Goal: Transaction & Acquisition: Purchase product/service

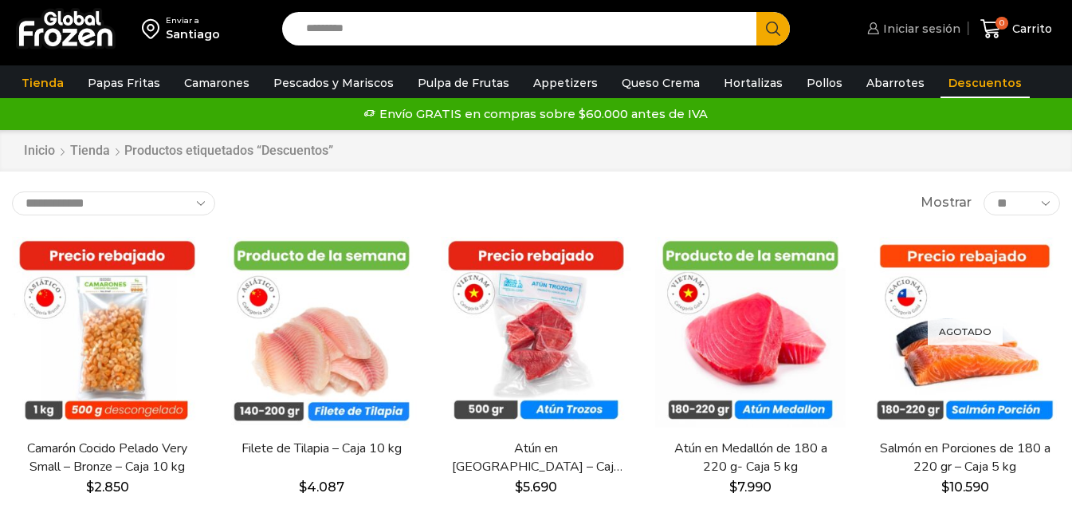
click at [912, 33] on span "Iniciar sesión" at bounding box center [919, 29] width 81 height 16
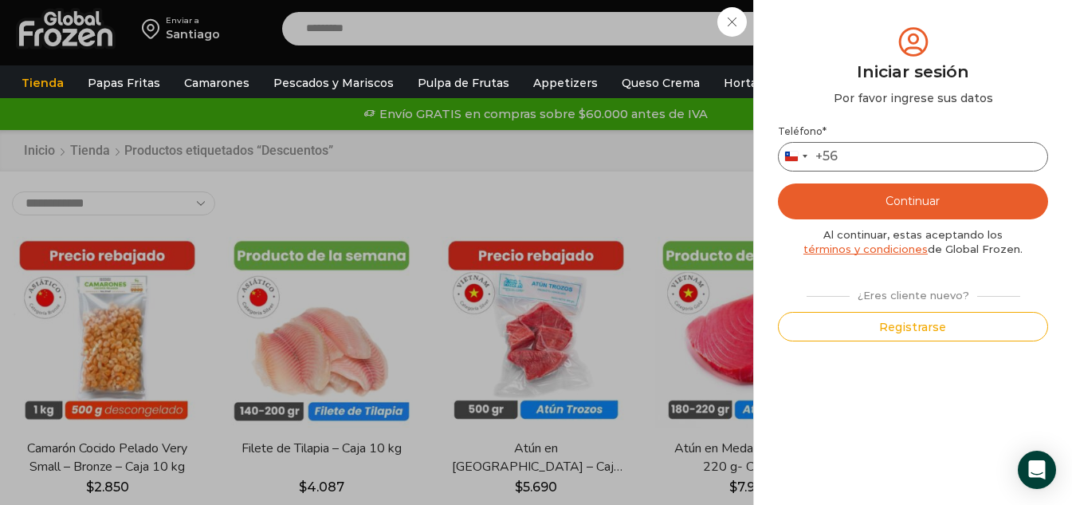
click at [915, 162] on input "Teléfono *" at bounding box center [913, 156] width 270 height 29
type input "*********"
click at [920, 201] on button "Continuar" at bounding box center [913, 201] width 270 height 36
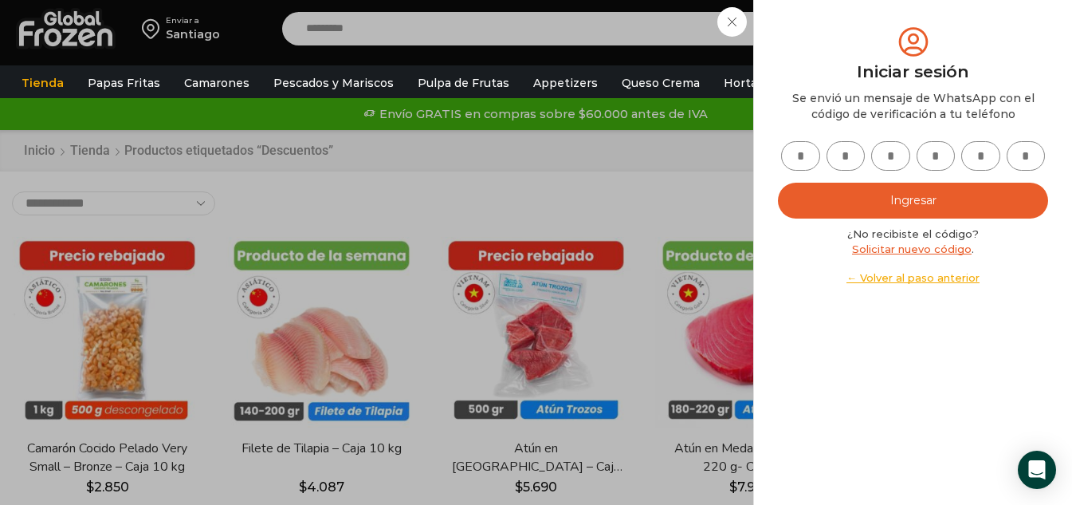
click at [799, 151] on input "text" at bounding box center [800, 155] width 39 height 29
type input "*"
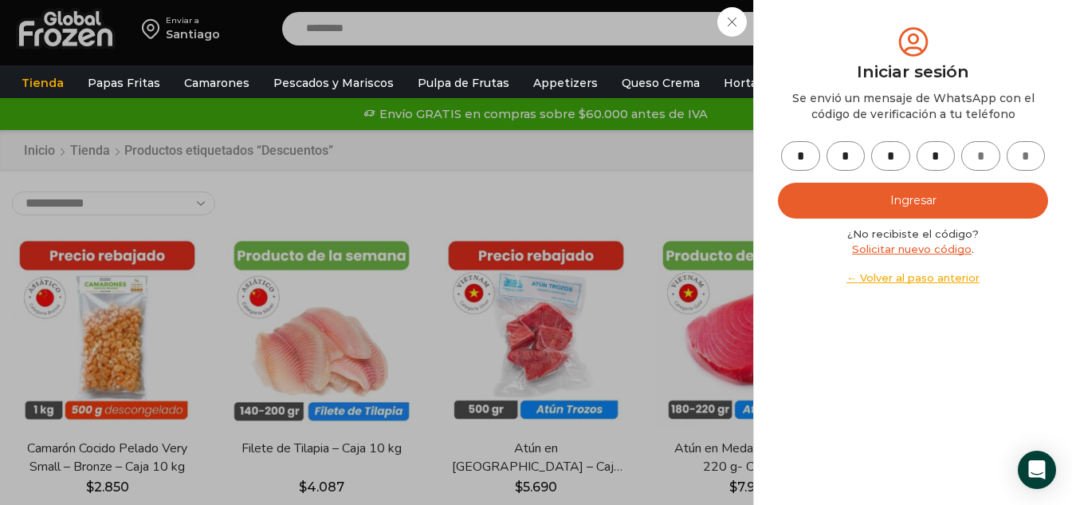
type input "*"
click at [880, 202] on button "Ingresar" at bounding box center [913, 201] width 270 height 36
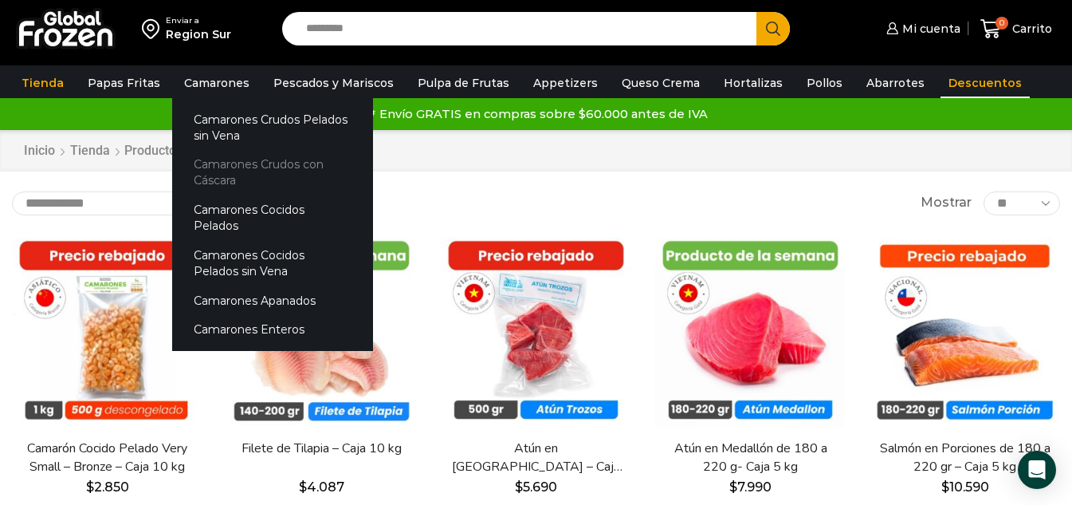
click at [242, 161] on link "Camarones Crudos con Cáscara" at bounding box center [272, 172] width 201 height 45
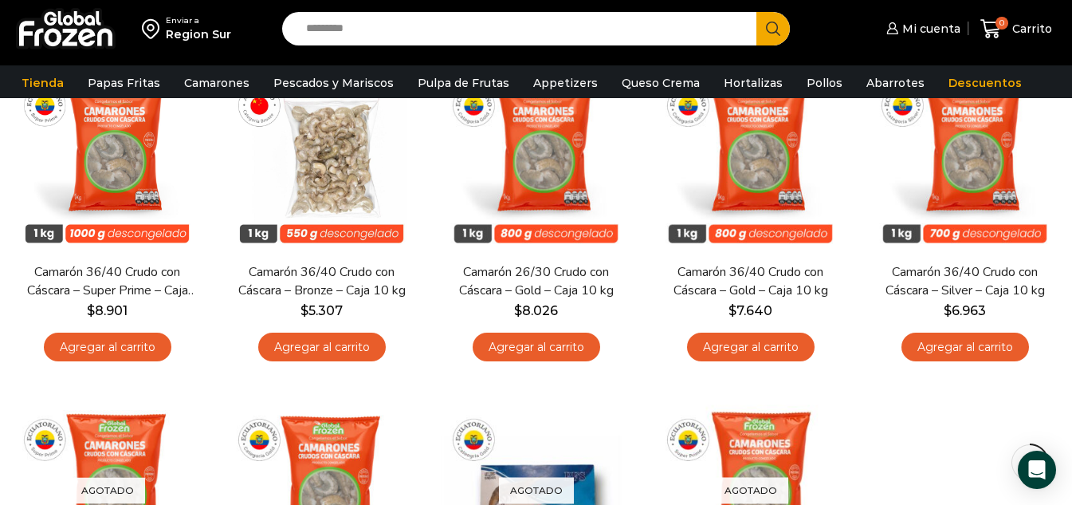
scroll to position [159, 0]
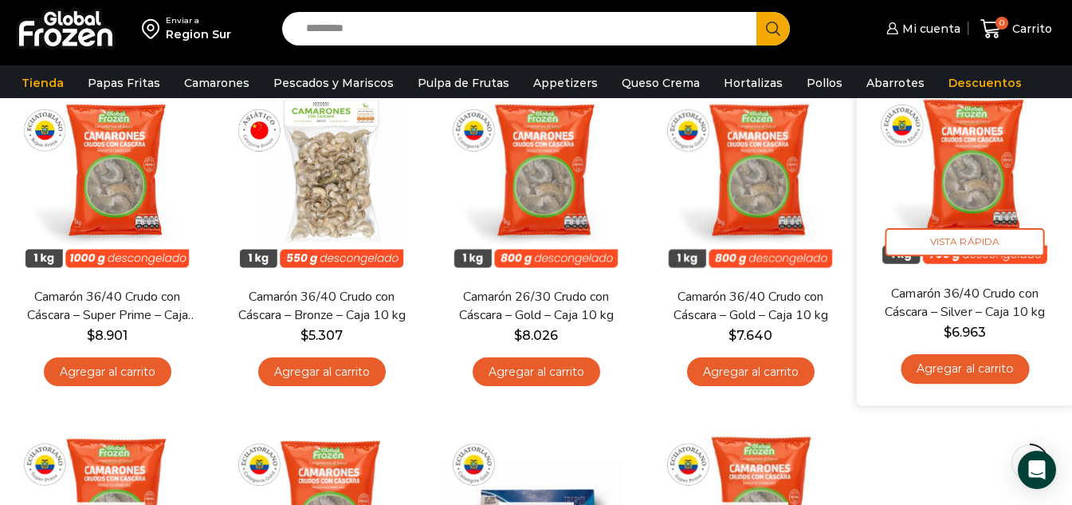
click at [961, 293] on link "Camarón 36/40 Crudo con Cáscara – Silver – Caja 10 kg" at bounding box center [964, 302] width 173 height 37
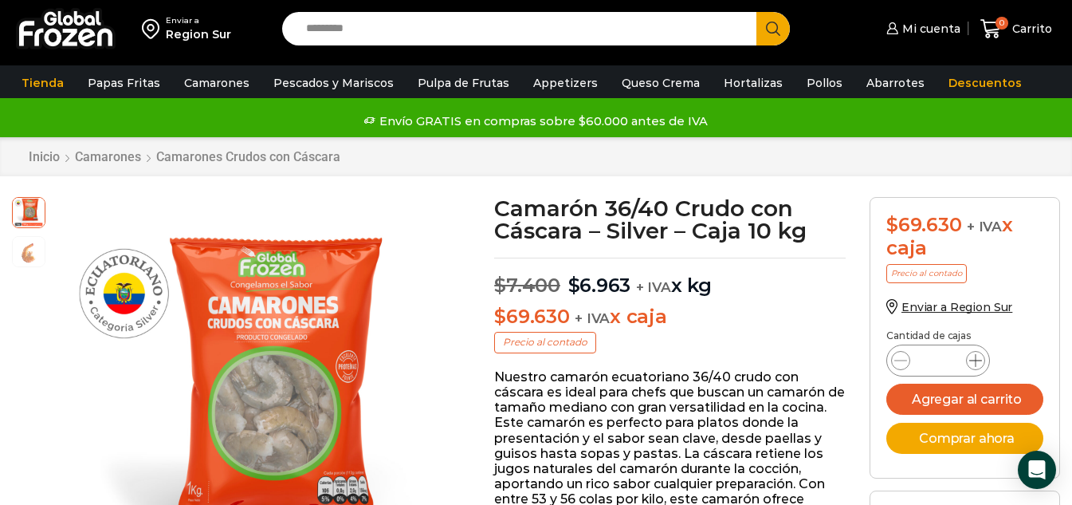
click at [979, 361] on icon at bounding box center [975, 360] width 13 height 13
type input "*"
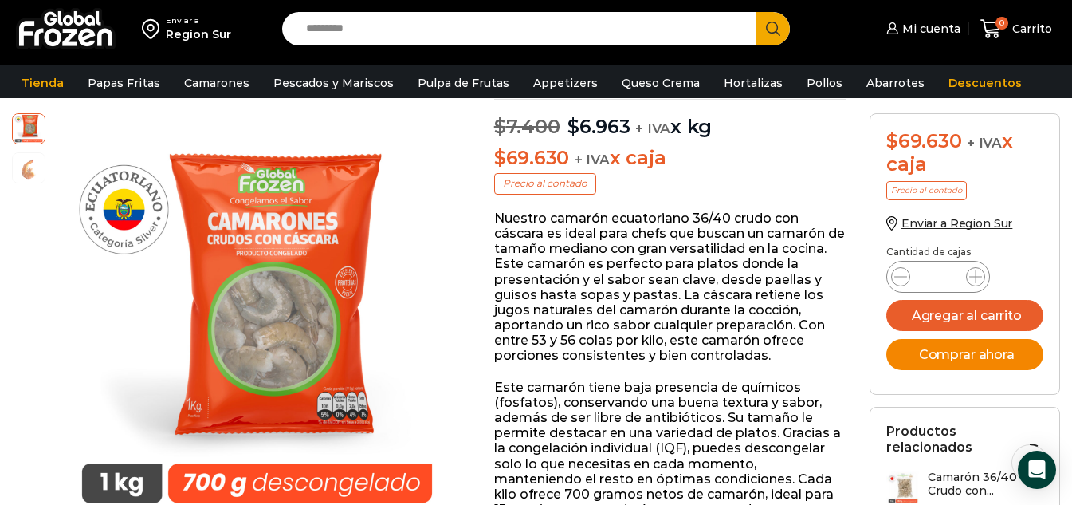
scroll to position [160, 0]
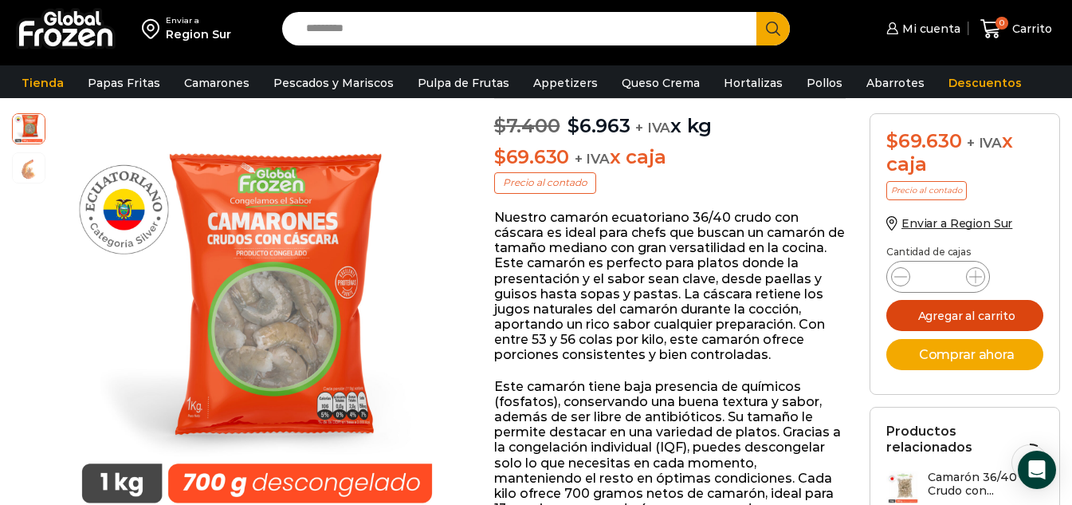
click at [984, 316] on button "Agregar al carrito" at bounding box center [964, 315] width 157 height 31
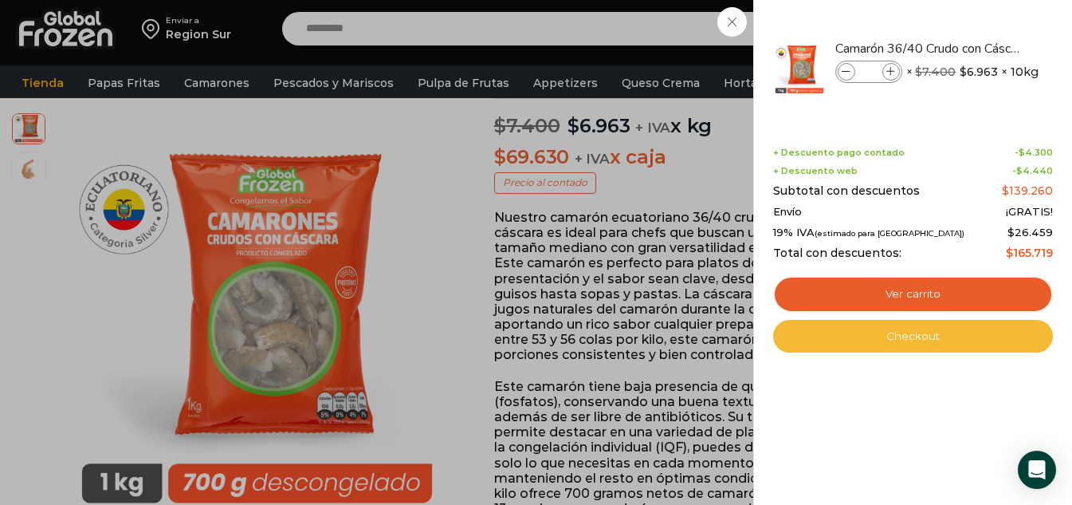
click at [945, 341] on link "Checkout" at bounding box center [913, 336] width 280 height 33
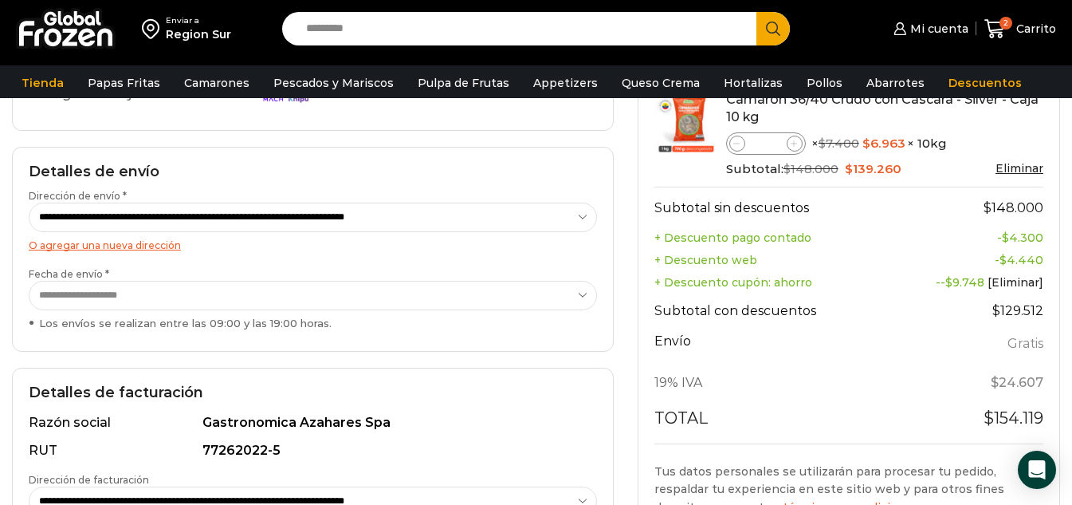
scroll to position [289, 0]
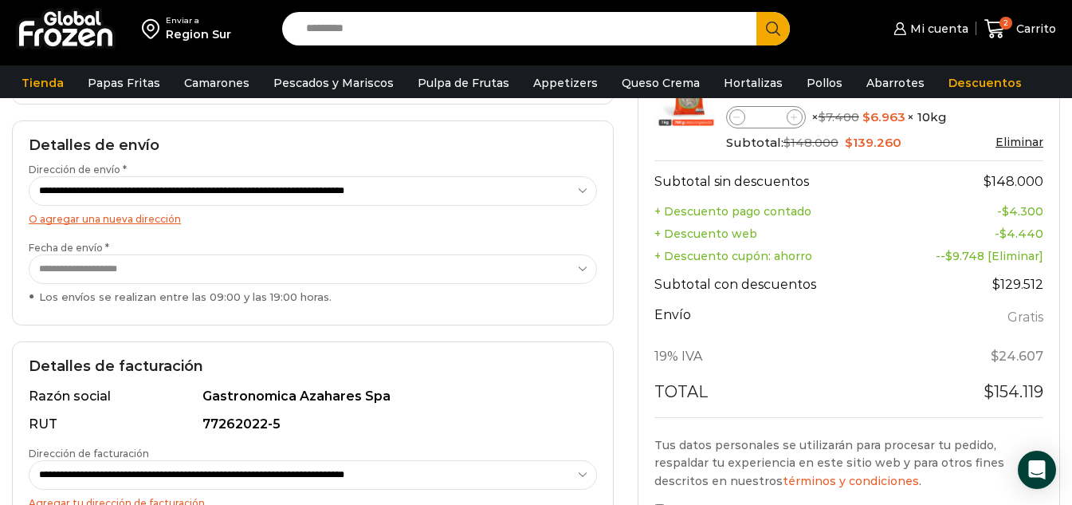
click at [996, 257] on link "[Eliminar]" at bounding box center [1016, 256] width 56 height 14
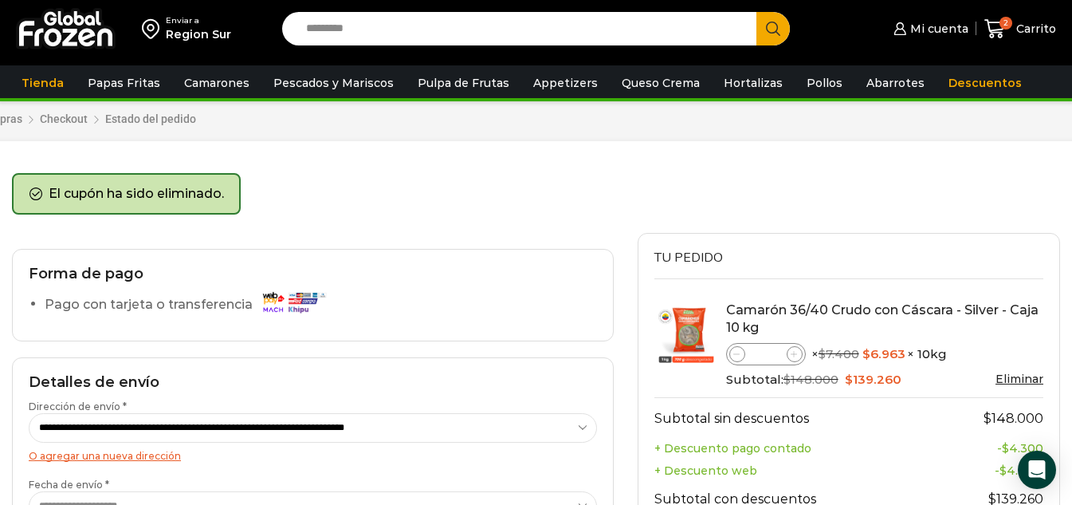
scroll to position [34, 0]
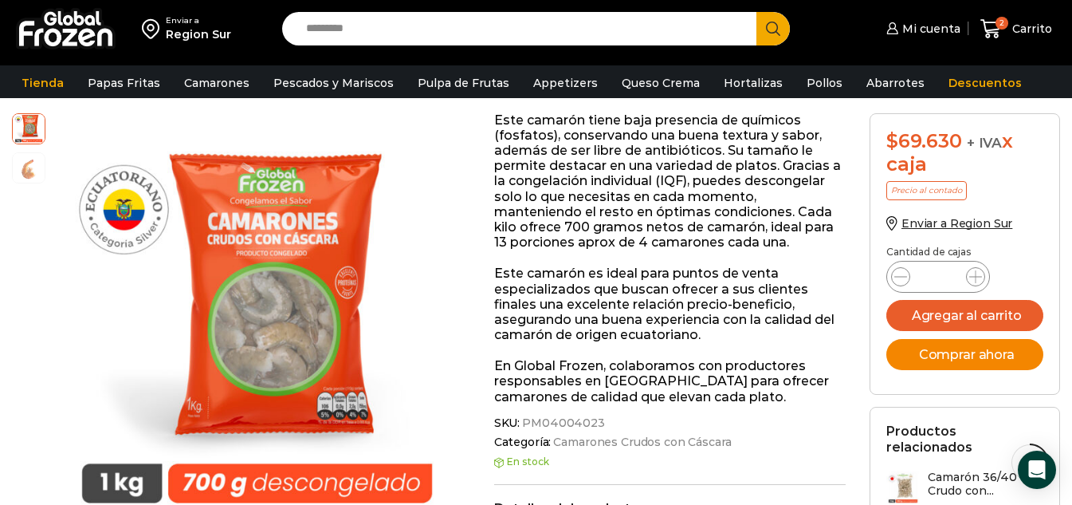
scroll to position [399, 0]
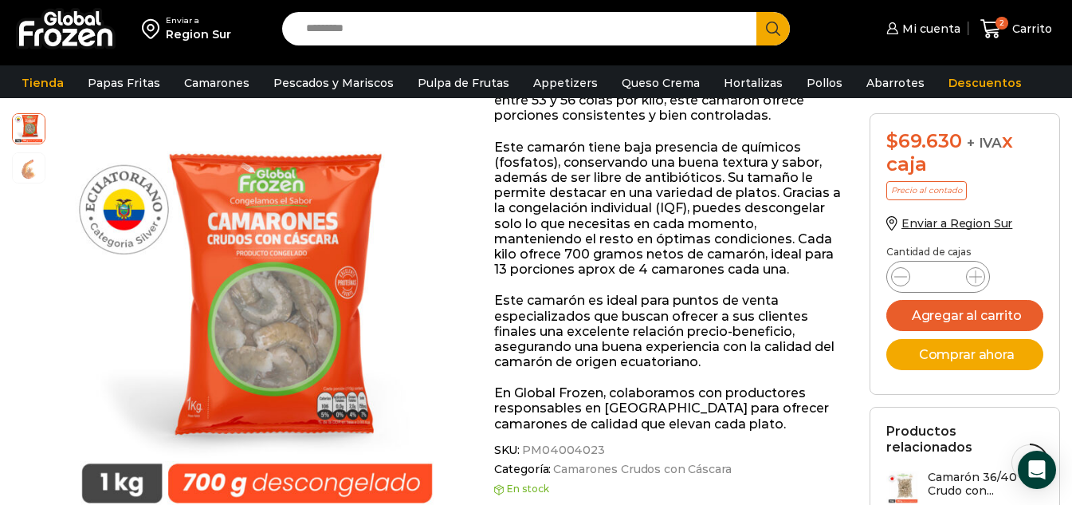
click at [983, 284] on div "Camarón 36/40 Crudo con Cáscara - Silver - Caja 10 kg cantidad *" at bounding box center [938, 277] width 104 height 32
click at [976, 280] on icon at bounding box center [975, 276] width 13 height 13
type input "*"
click at [979, 351] on button "Comprar ahora" at bounding box center [964, 354] width 157 height 31
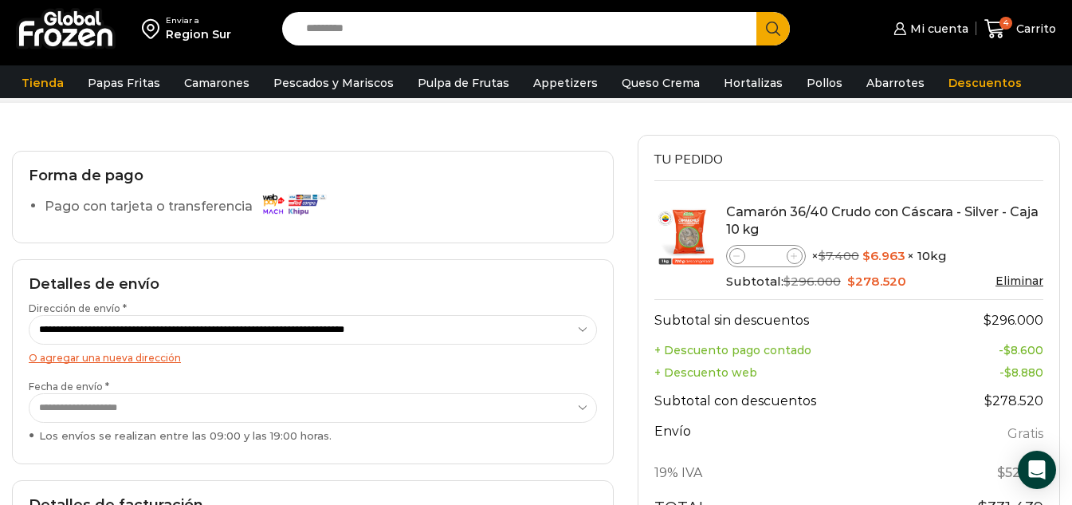
scroll to position [159, 0]
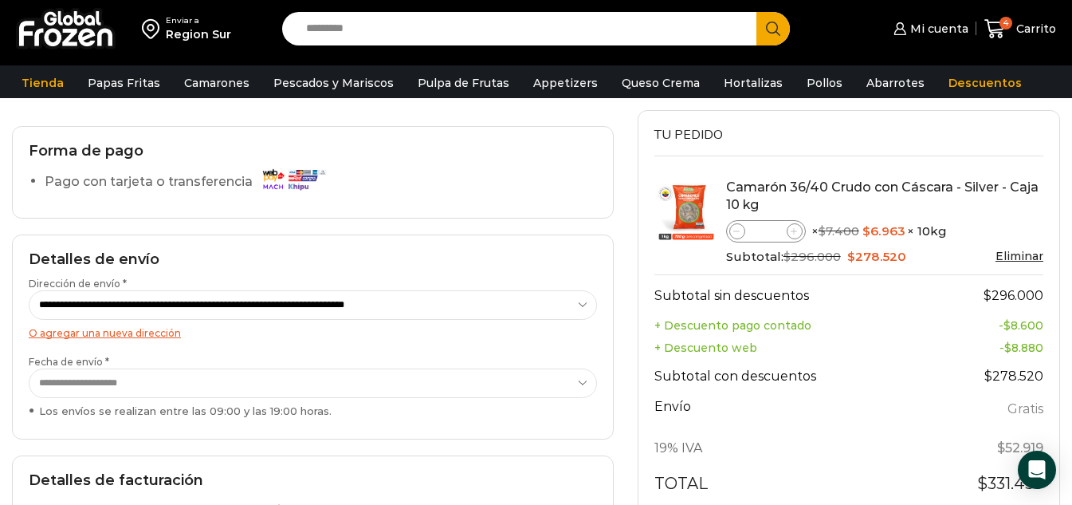
click at [732, 236] on span at bounding box center [737, 231] width 16 height 16
type input "*"
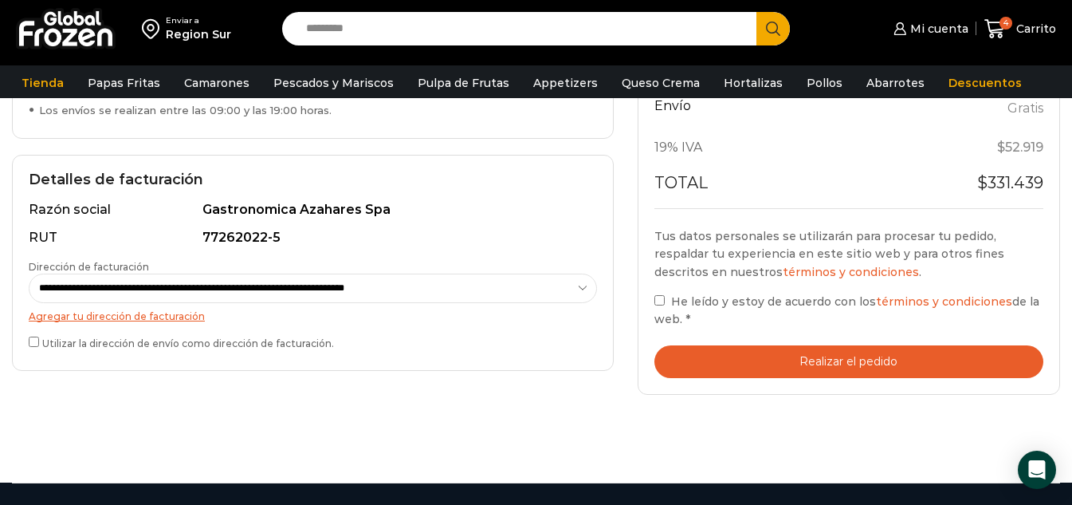
scroll to position [478, 0]
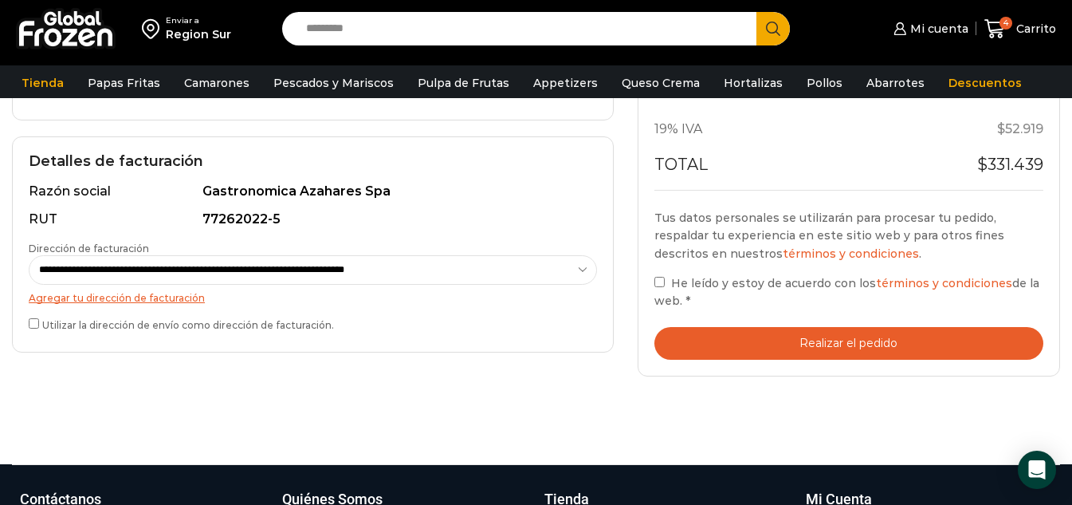
click at [688, 344] on button "Realizar el pedido" at bounding box center [848, 343] width 389 height 33
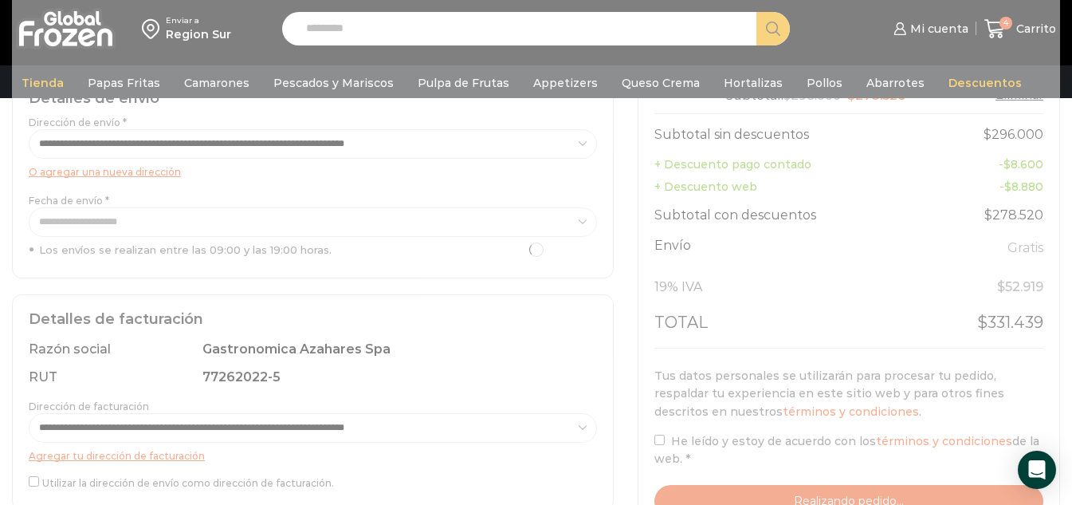
scroll to position [319, 0]
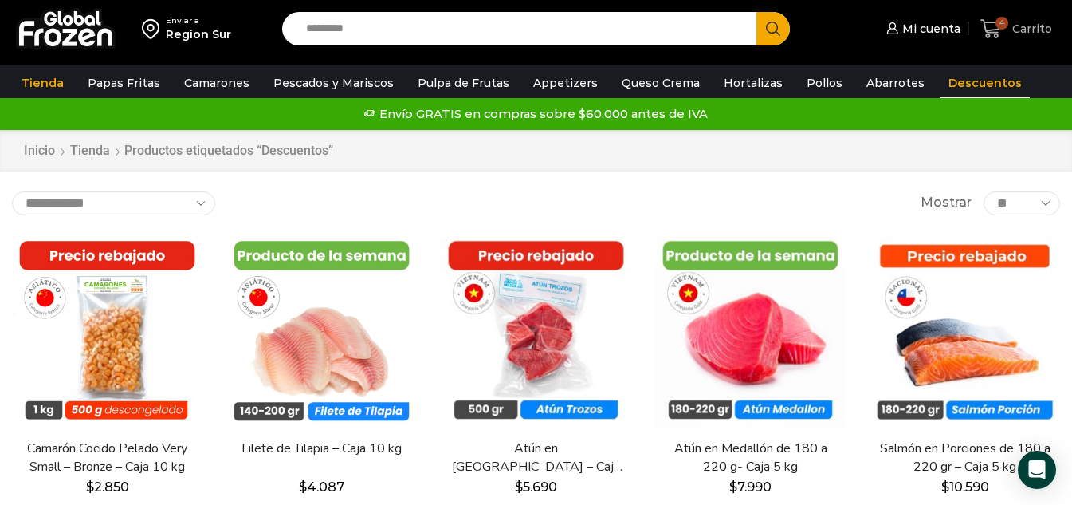
click at [995, 29] on icon at bounding box center [991, 29] width 22 height 22
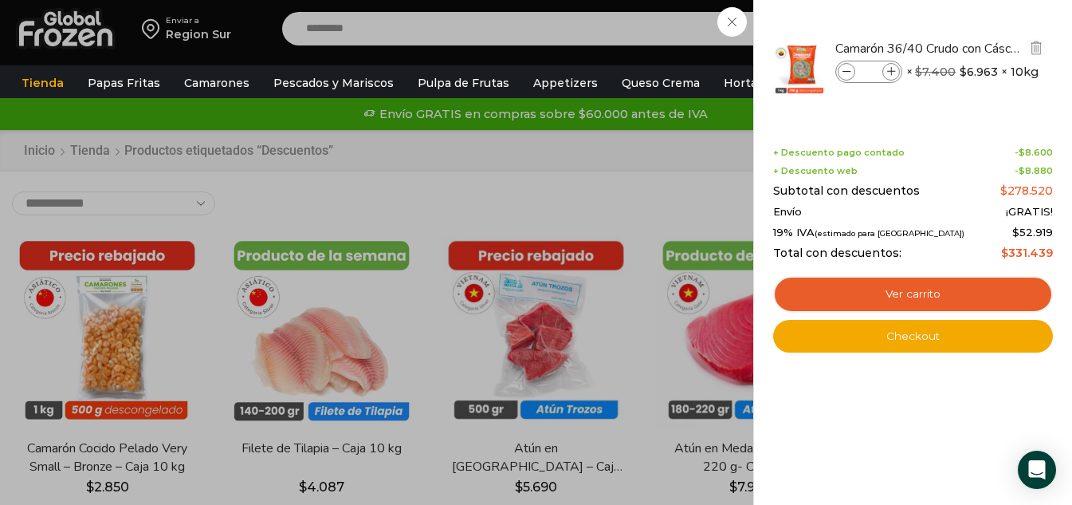
click at [852, 71] on span at bounding box center [847, 72] width 18 height 18
click at [847, 74] on icon at bounding box center [847, 72] width 9 height 9
type input "*"
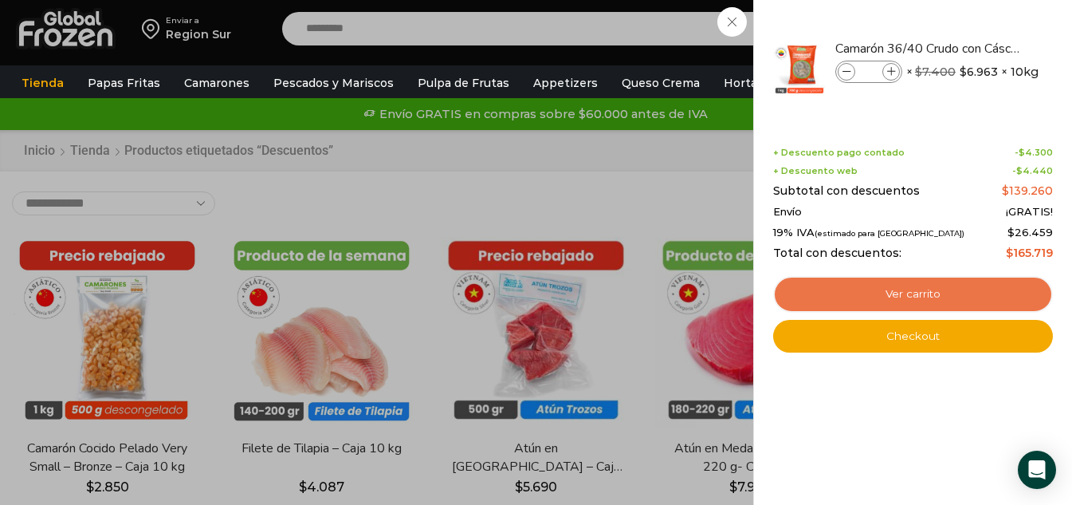
click at [923, 286] on link "Ver carrito" at bounding box center [913, 294] width 280 height 37
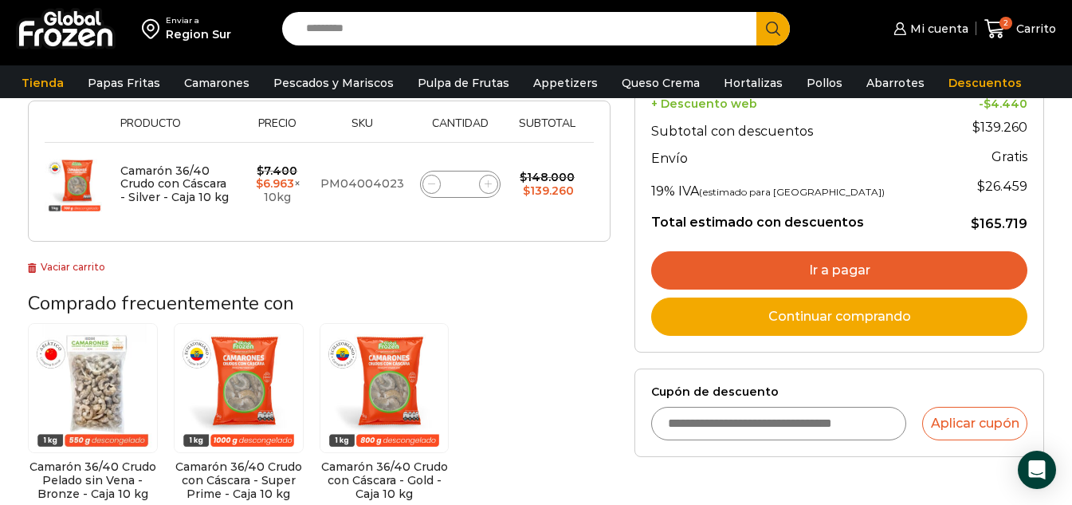
scroll to position [319, 0]
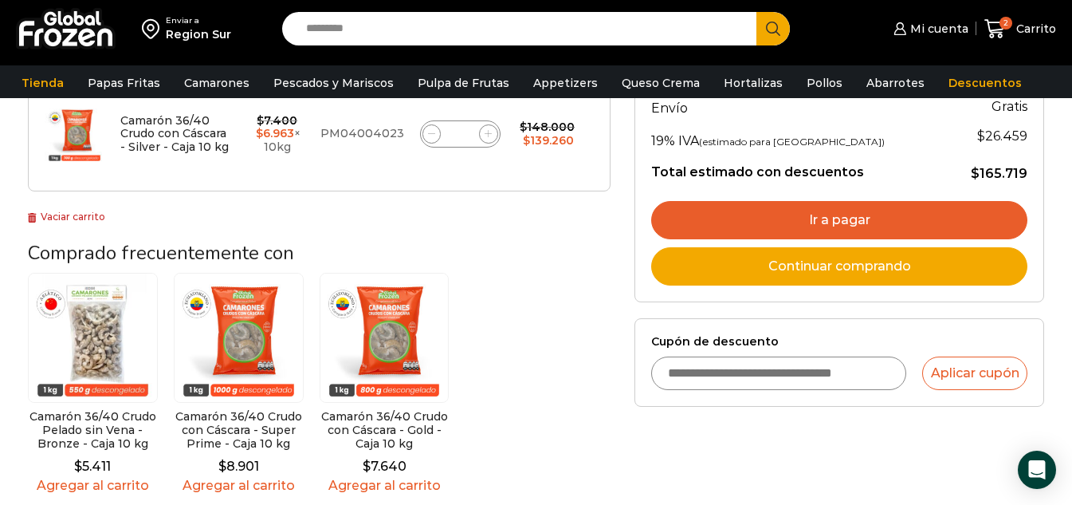
click at [772, 375] on input "Cupón de descuento" at bounding box center [778, 372] width 255 height 33
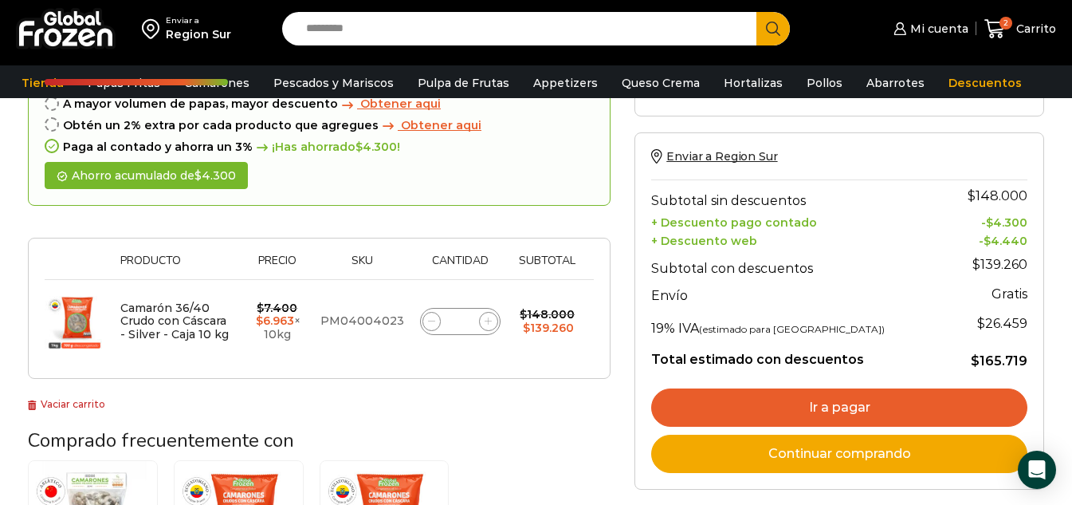
scroll to position [159, 0]
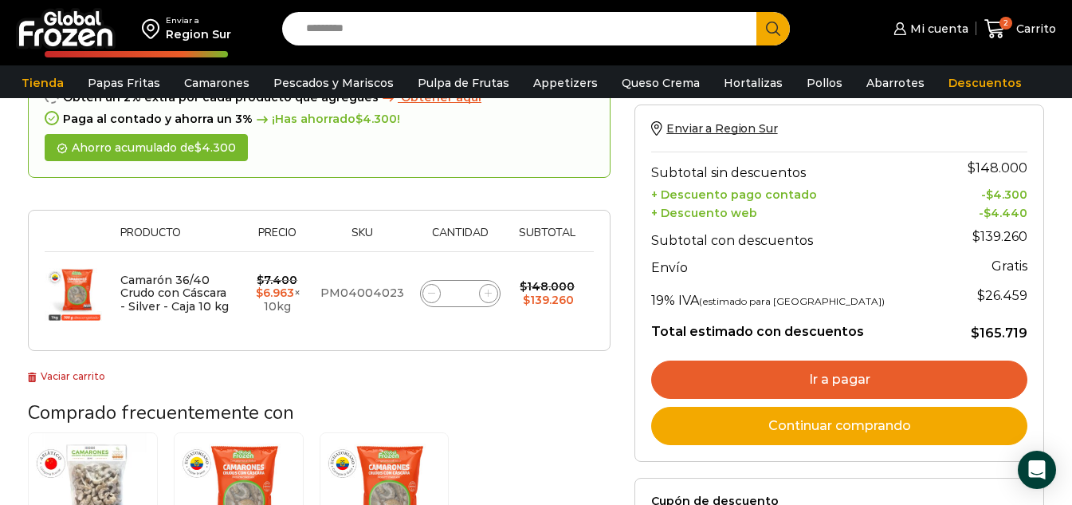
type input "**********"
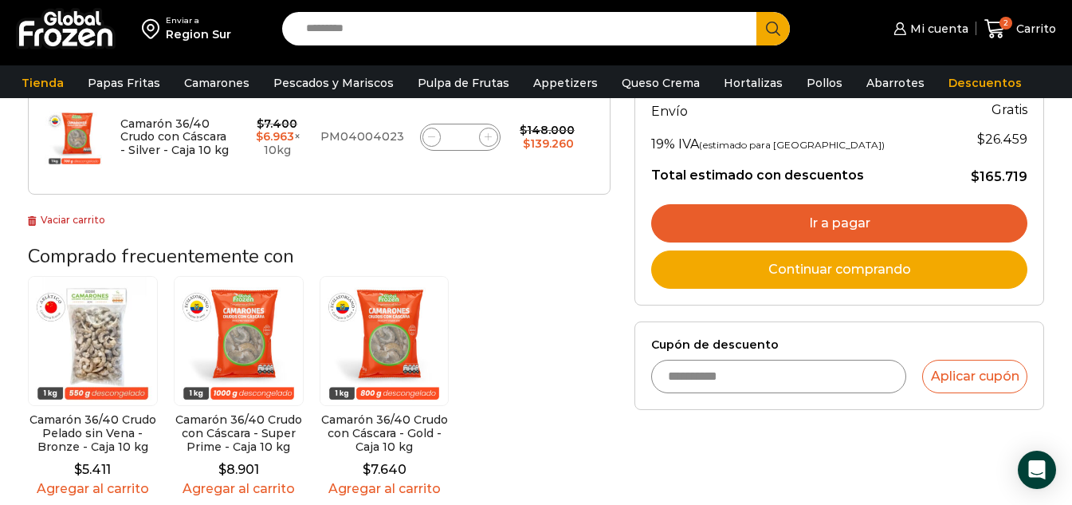
scroll to position [319, 0]
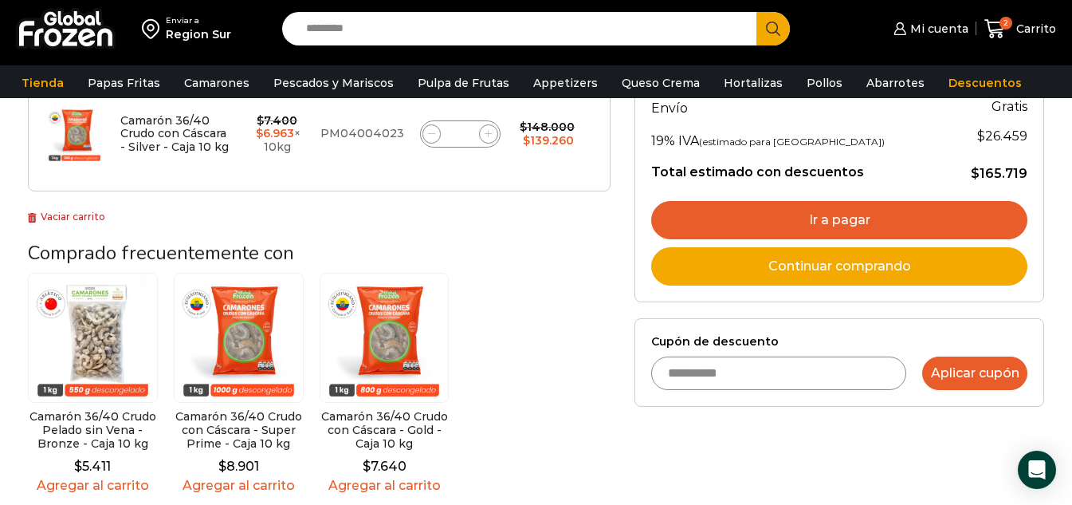
click at [964, 364] on button "Aplicar cupón" at bounding box center [974, 372] width 105 height 33
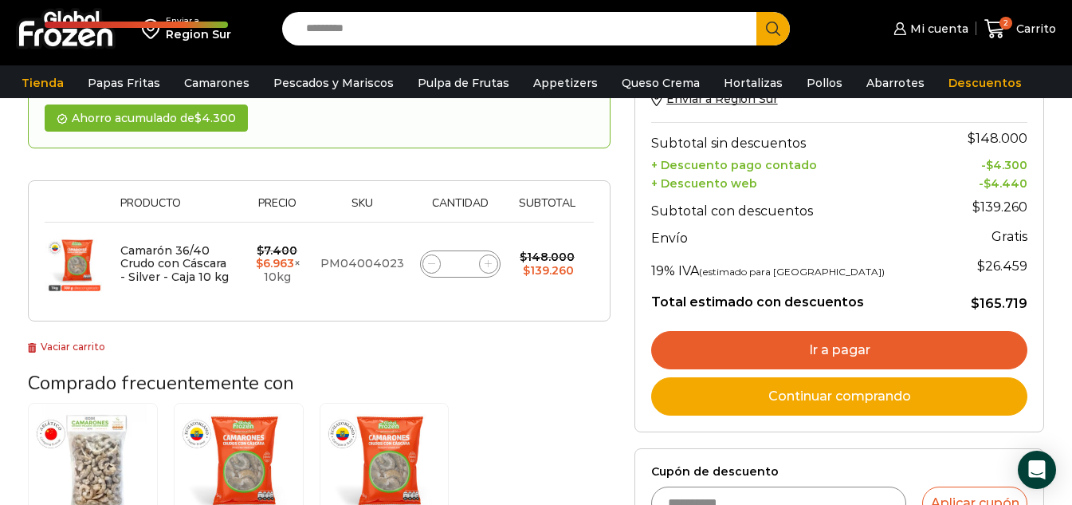
scroll to position [159, 0]
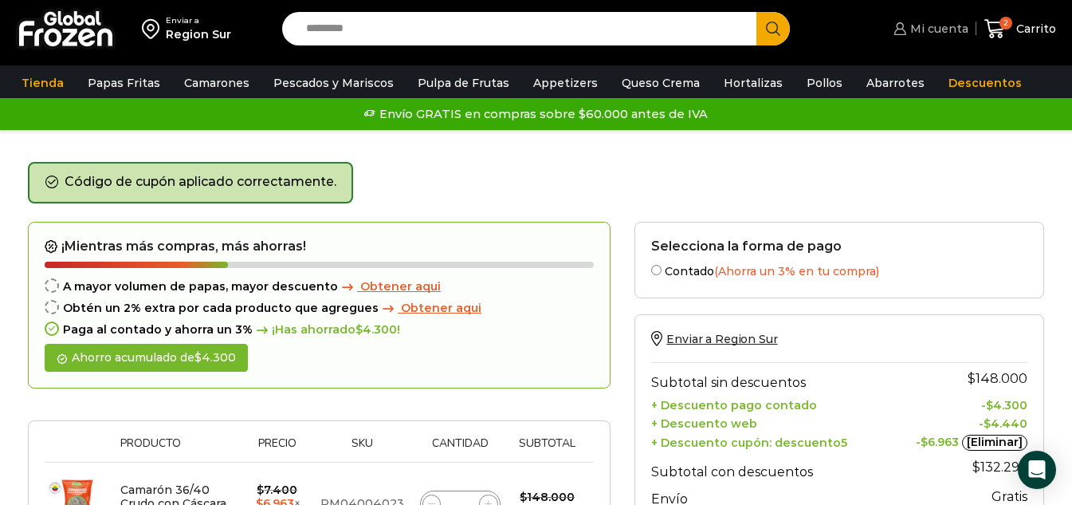
click at [956, 29] on span "Mi cuenta" at bounding box center [937, 29] width 62 height 16
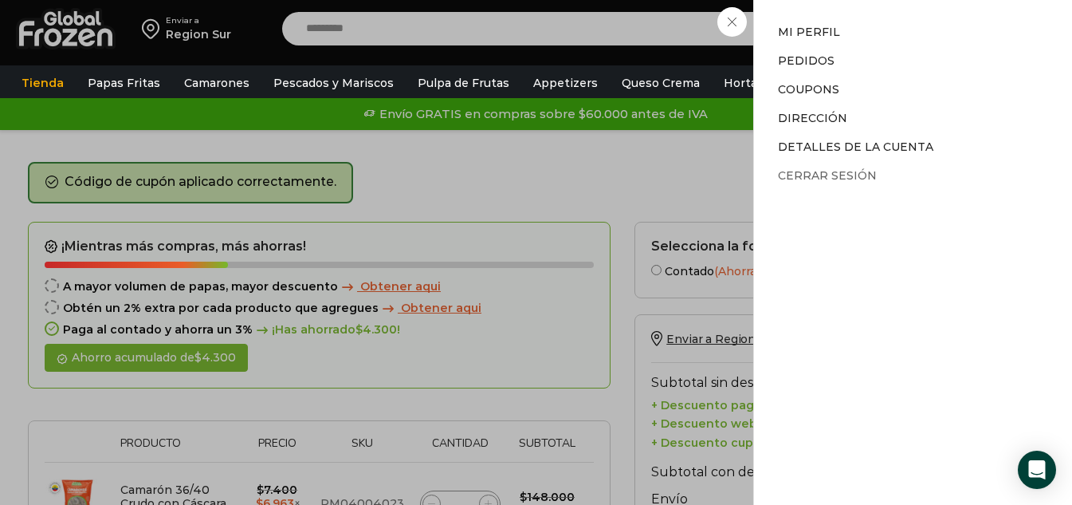
click at [826, 175] on link "Cerrar sesión" at bounding box center [827, 175] width 99 height 14
drag, startPoint x: 689, startPoint y: 196, endPoint x: 714, endPoint y: 198, distance: 25.6
click at [890, 45] on div "Mi cuenta Mi cuenta Mi perfil Pedidos Descargas Coupons Dirección Detalles de l…" at bounding box center [929, 29] width 78 height 32
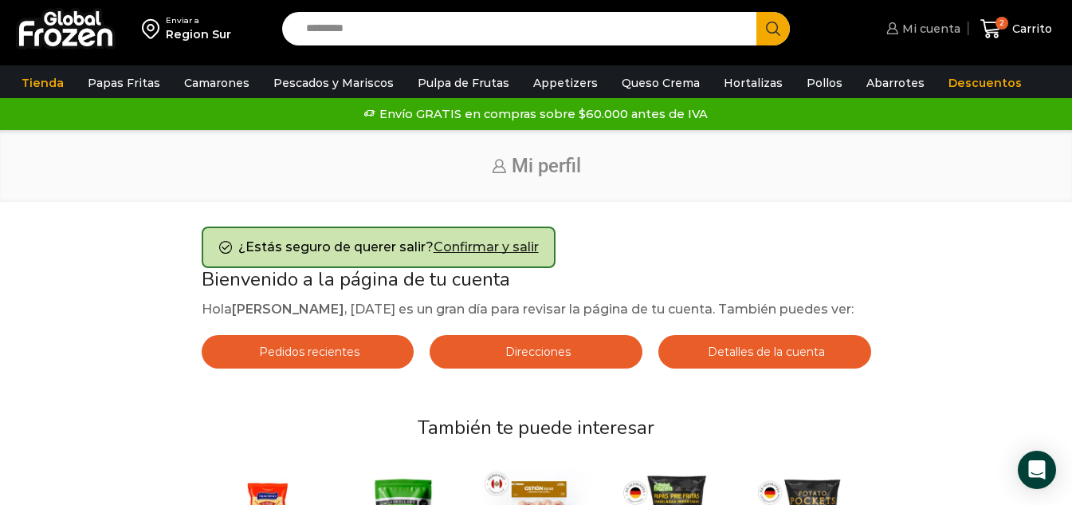
click at [944, 34] on span "Mi cuenta" at bounding box center [929, 29] width 62 height 16
click at [779, 206] on div "Enviar a Region Sur Search input Search Mi cuenta" at bounding box center [536, 447] width 1072 height 894
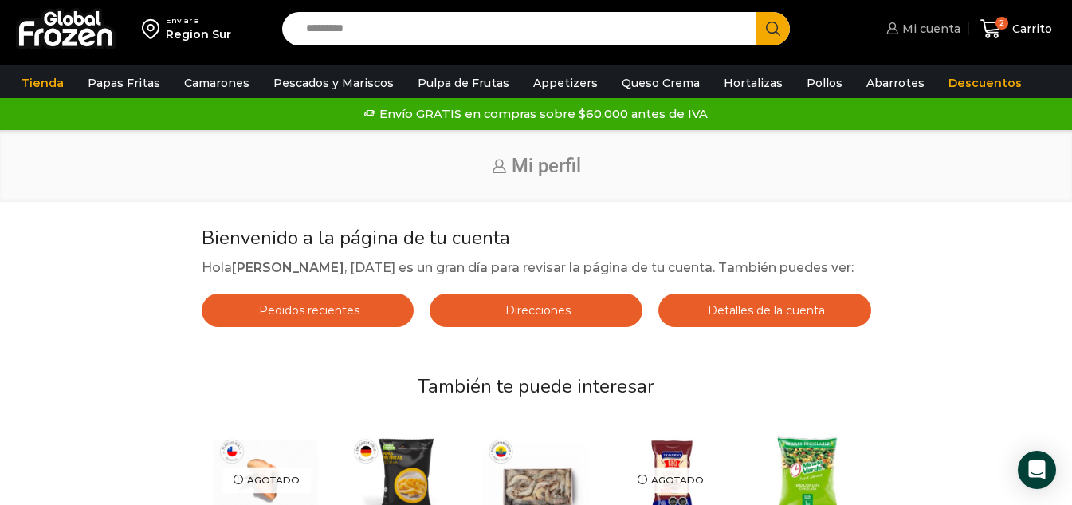
click at [930, 18] on link "Mi cuenta" at bounding box center [921, 29] width 78 height 32
click at [918, 26] on span "Mi cuenta" at bounding box center [929, 29] width 62 height 16
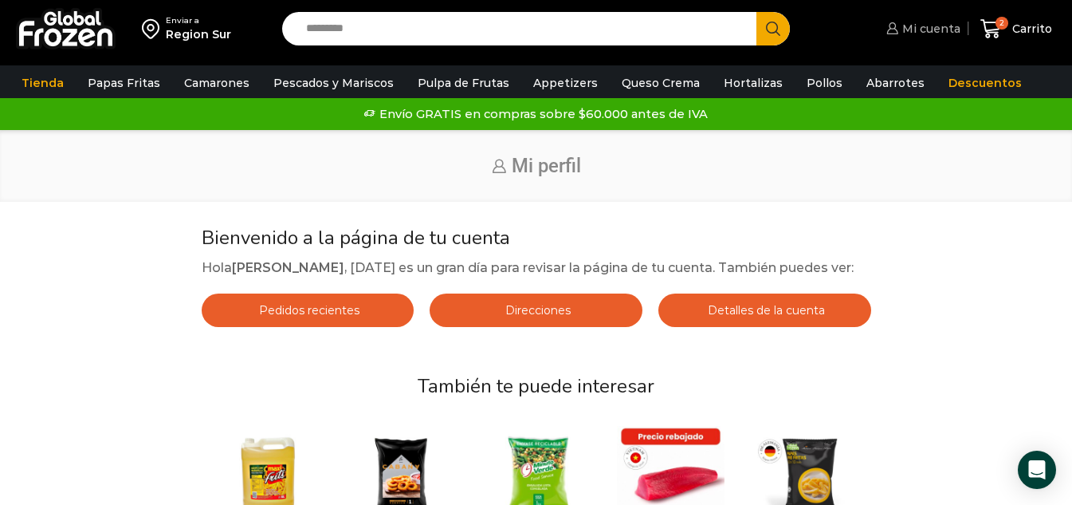
click at [925, 26] on span "Mi cuenta" at bounding box center [929, 29] width 62 height 16
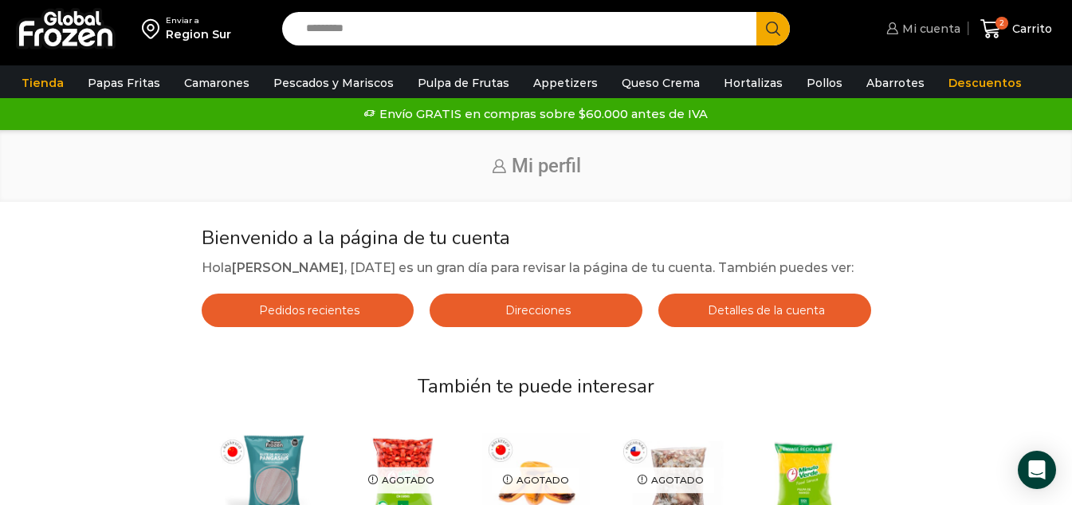
click at [917, 31] on span "Mi cuenta" at bounding box center [929, 29] width 62 height 16
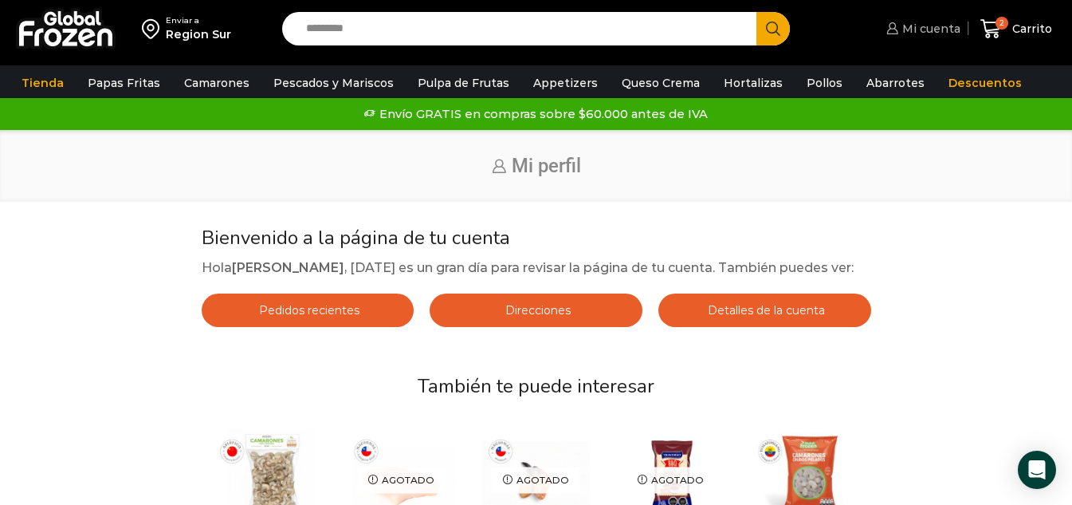
click at [947, 30] on span "Mi cuenta" at bounding box center [929, 29] width 62 height 16
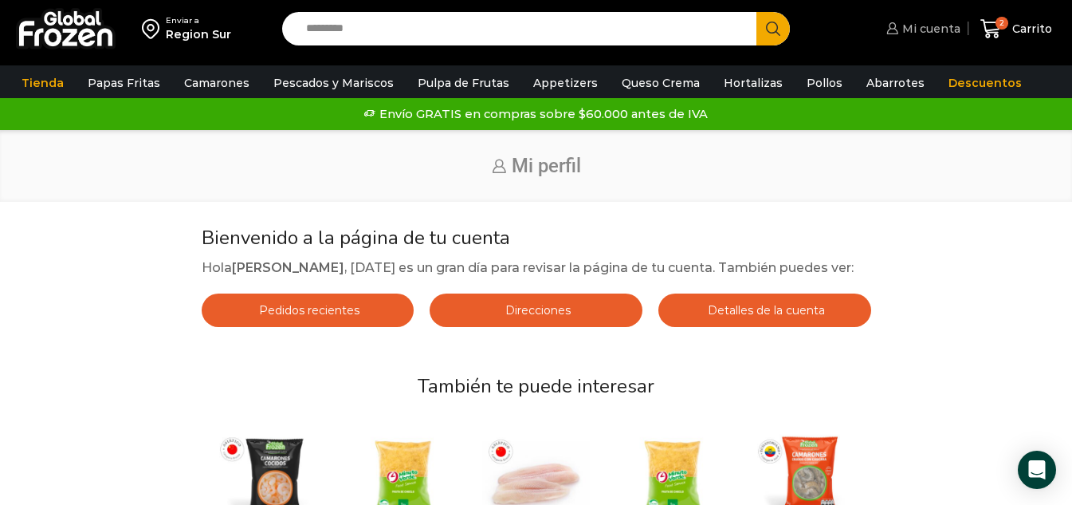
click at [894, 33] on icon at bounding box center [892, 28] width 12 height 12
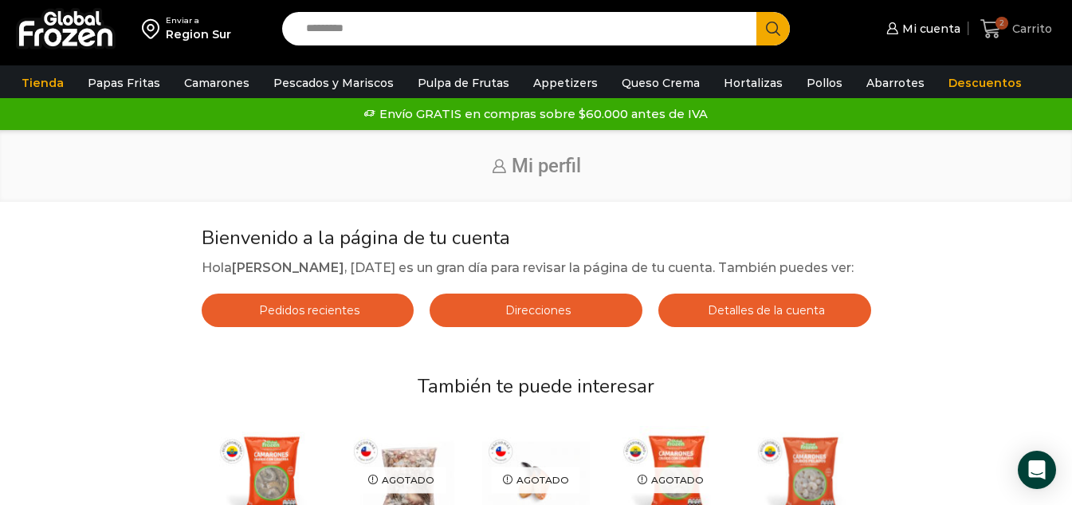
click at [1007, 29] on span "2" at bounding box center [994, 29] width 28 height 22
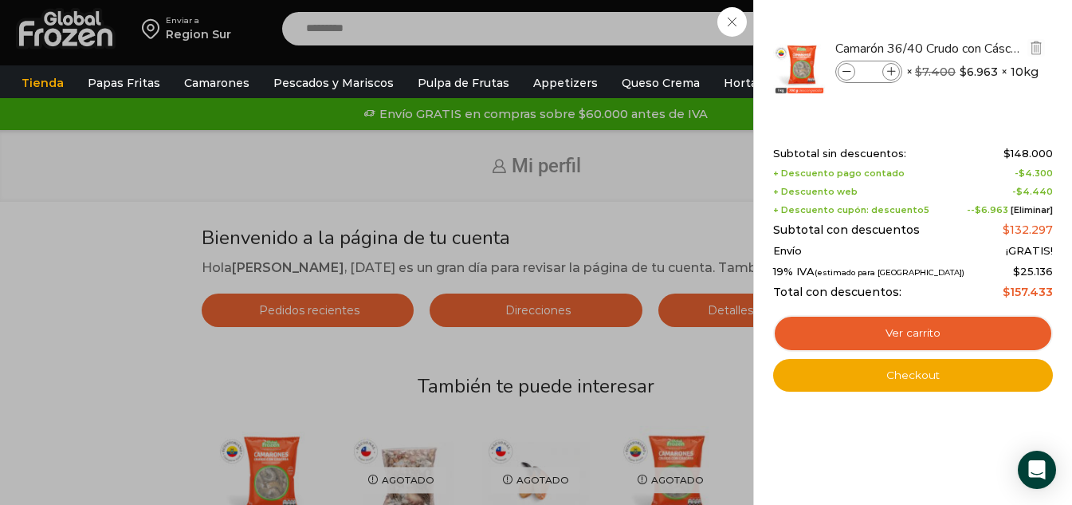
click at [850, 65] on span at bounding box center [847, 72] width 18 height 18
type input "*"
click at [850, 68] on icon at bounding box center [847, 72] width 9 height 9
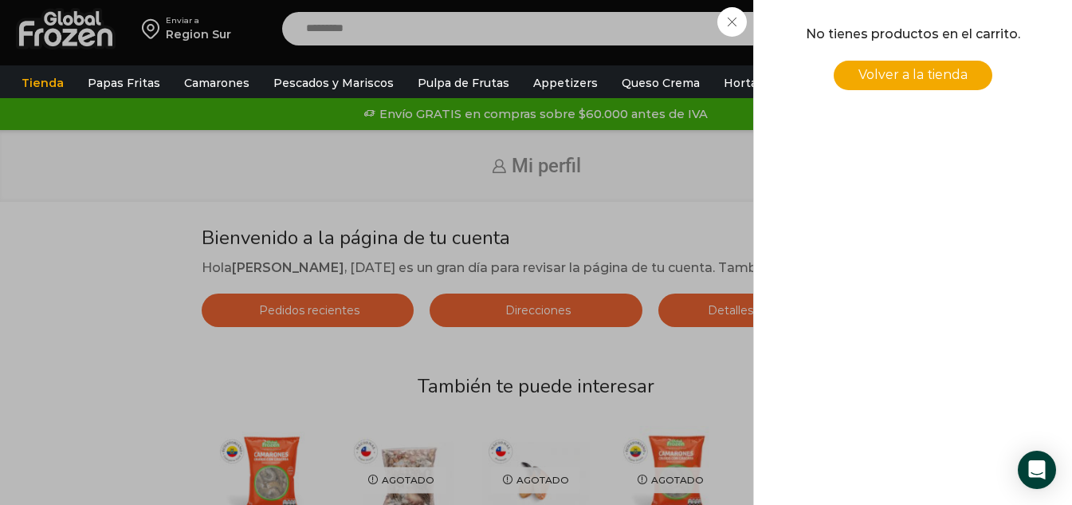
click at [907, 68] on span "Volver a la tienda" at bounding box center [912, 74] width 109 height 15
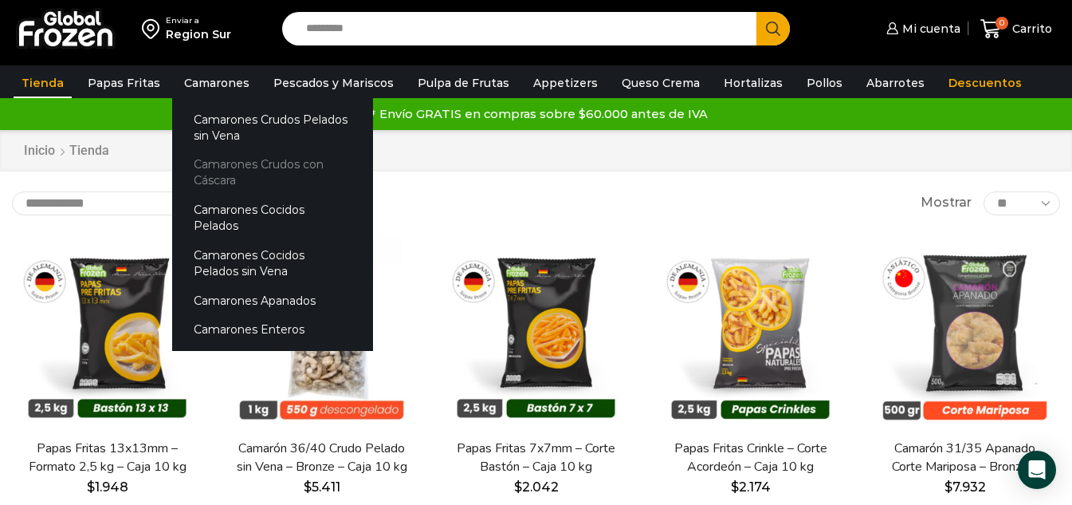
click at [230, 163] on link "Camarones Crudos con Cáscara" at bounding box center [272, 172] width 201 height 45
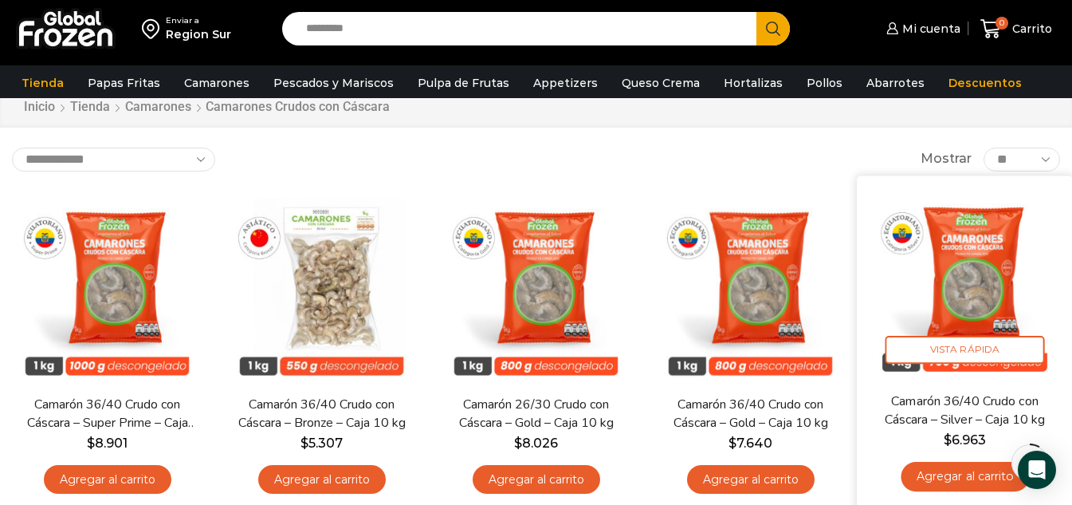
scroll to position [80, 0]
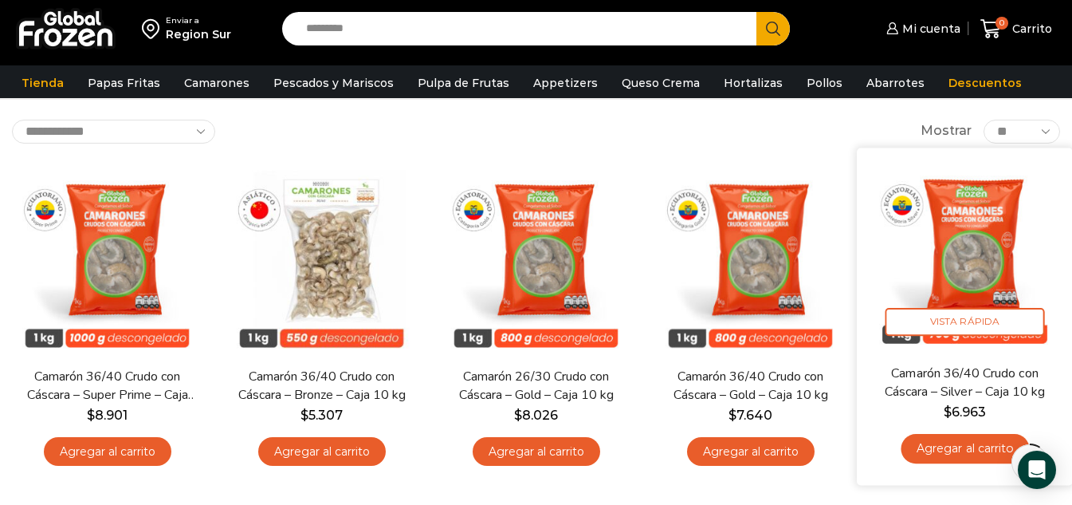
click at [970, 257] on img at bounding box center [965, 255] width 192 height 192
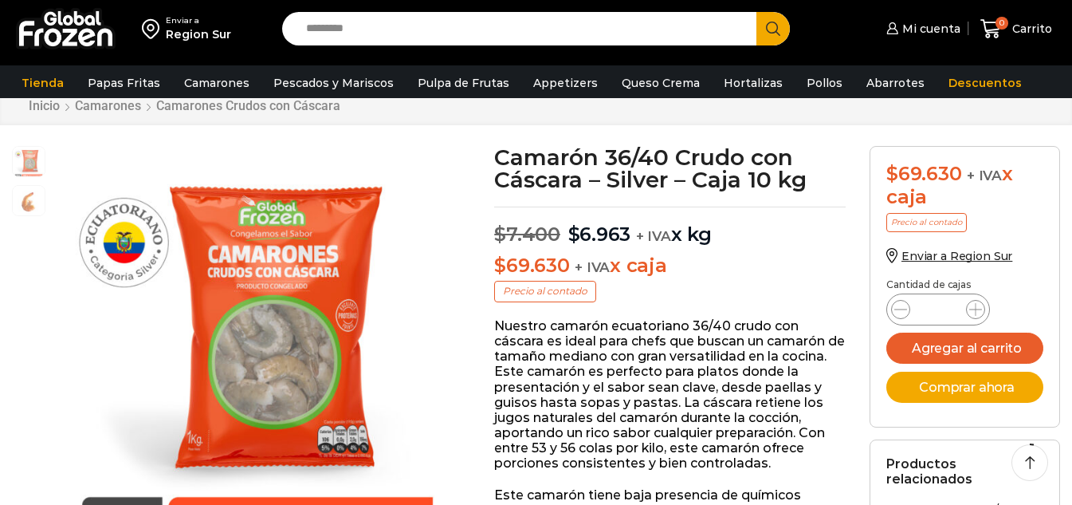
scroll to position [81, 0]
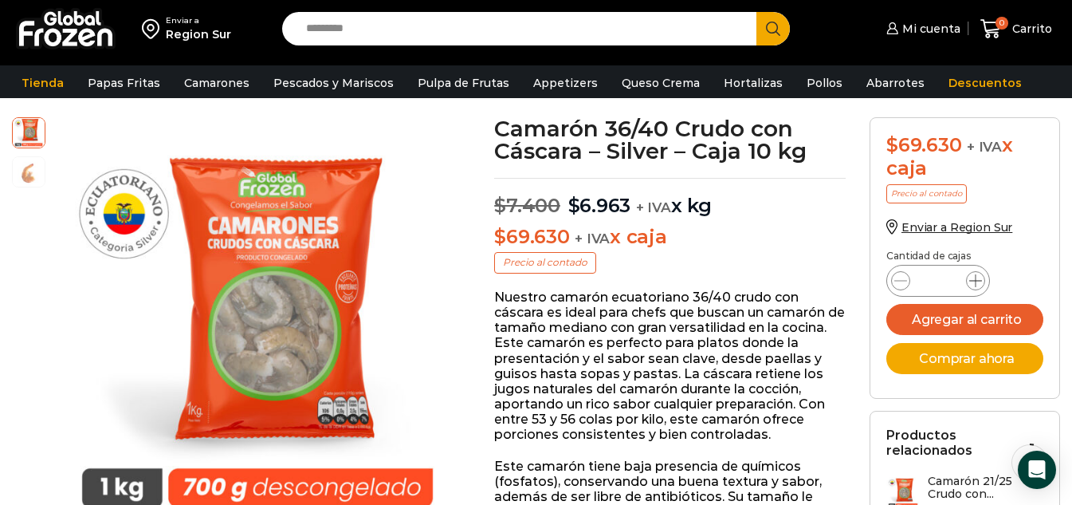
click at [975, 285] on icon at bounding box center [975, 280] width 13 height 13
type input "*"
click at [969, 318] on button "Agregar al carrito" at bounding box center [964, 319] width 157 height 31
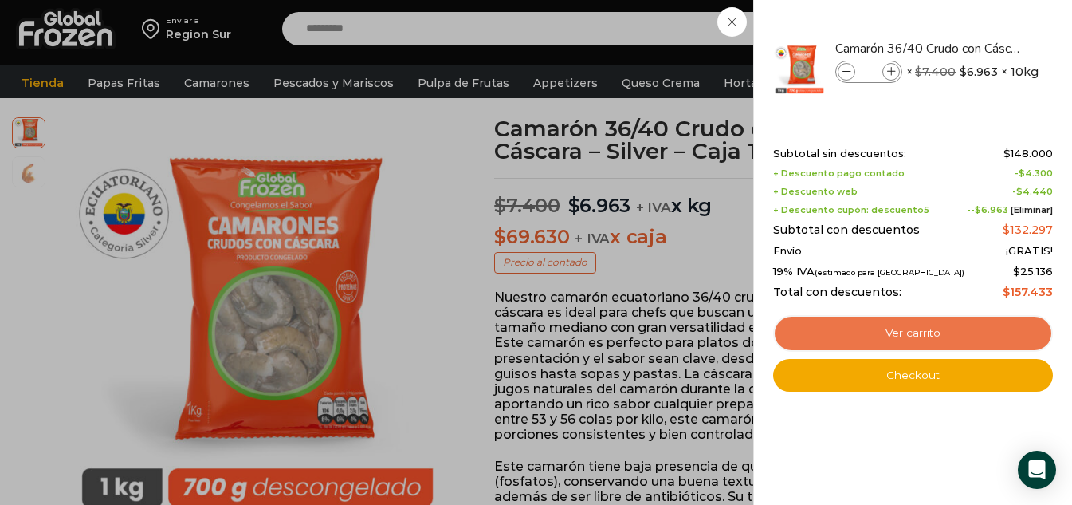
click at [930, 327] on link "Ver carrito" at bounding box center [913, 333] width 280 height 37
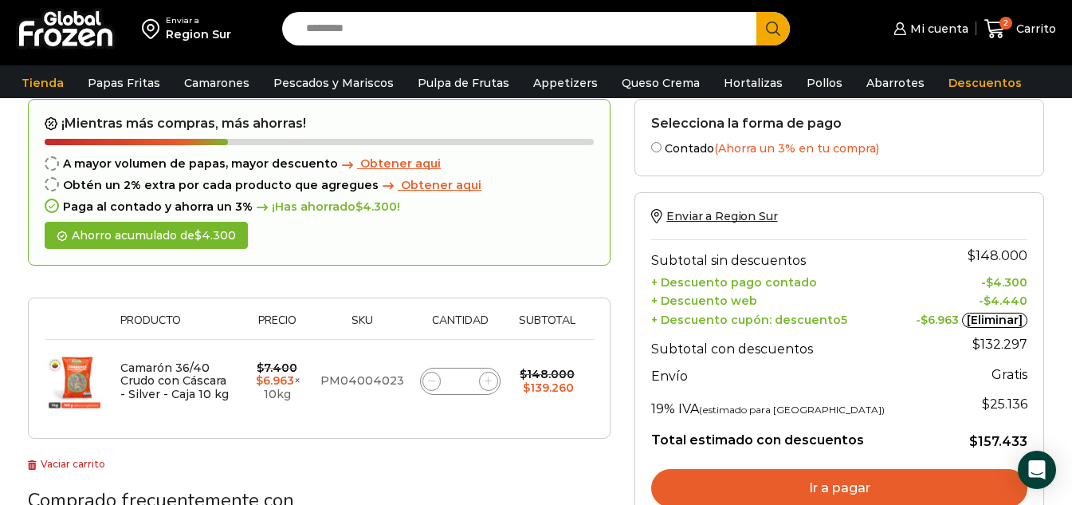
scroll to position [159, 0]
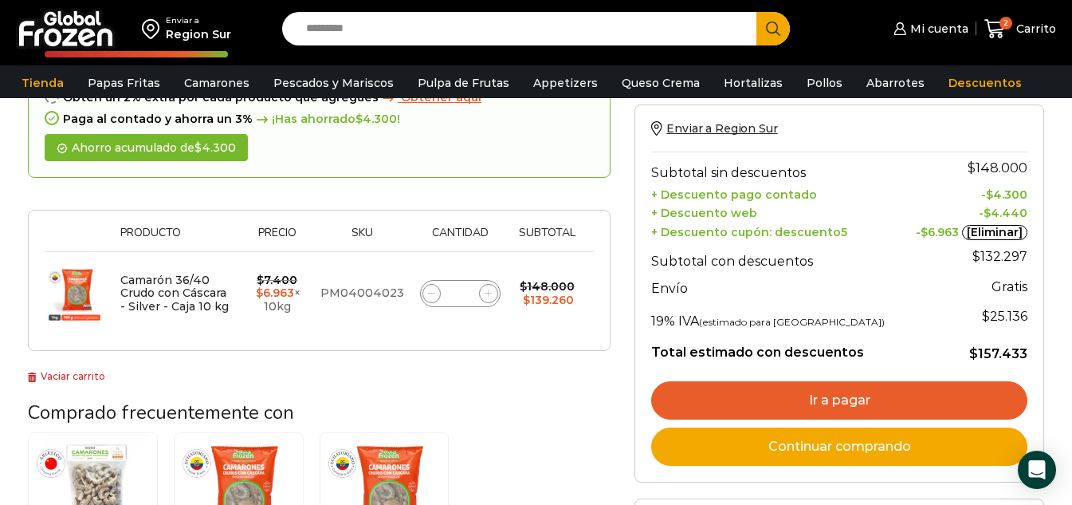
click at [794, 395] on link "Ir a pagar" at bounding box center [839, 400] width 376 height 38
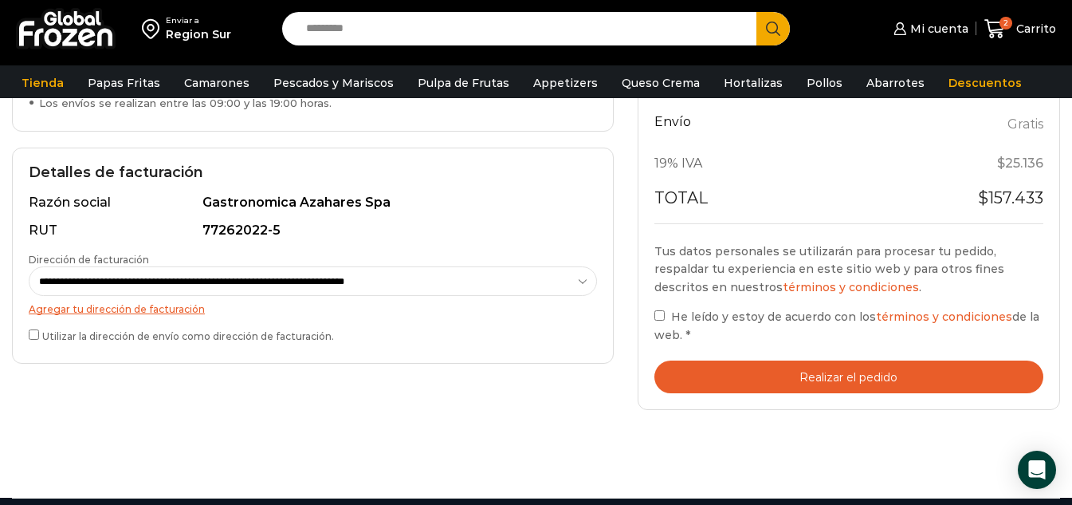
scroll to position [478, 0]
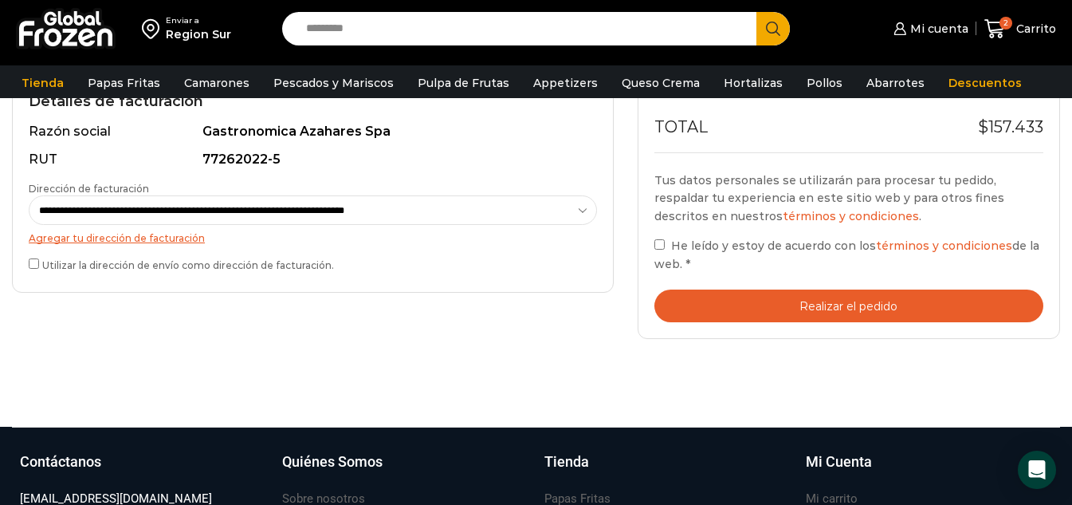
click at [31, 269] on label "Utilizar la dirección de envío como dirección de facturación." at bounding box center [313, 263] width 568 height 17
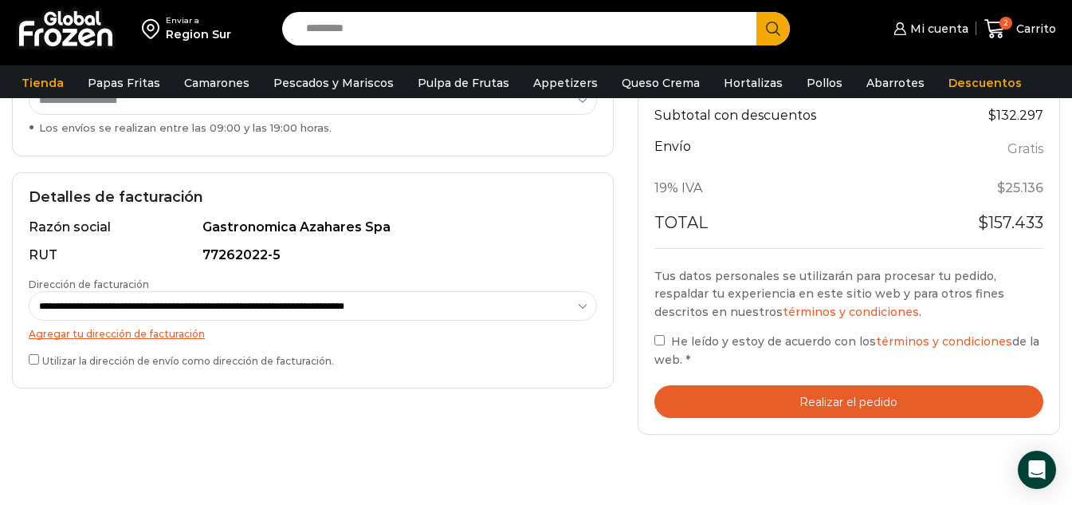
scroll to position [399, 0]
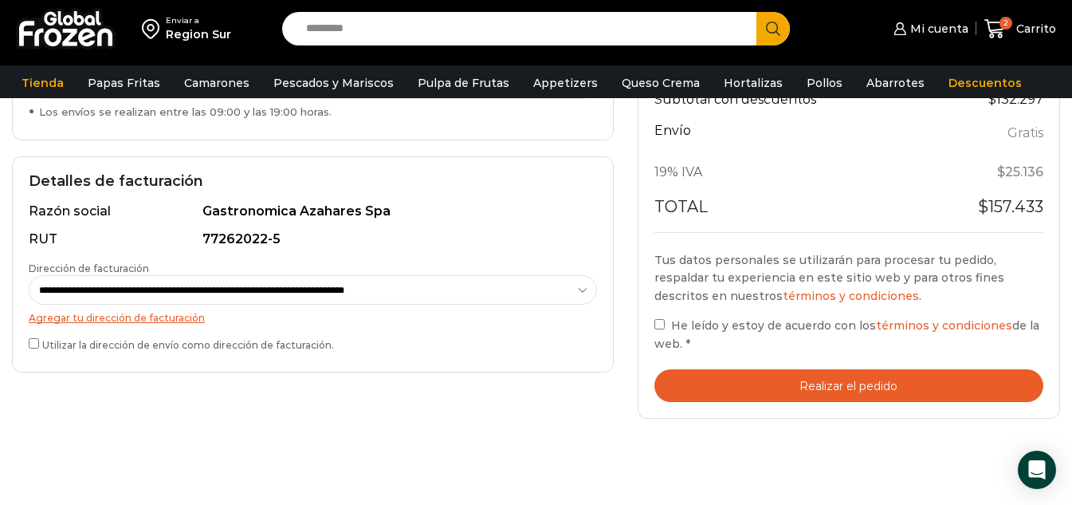
click at [870, 388] on button "Realizar el pedido" at bounding box center [848, 385] width 389 height 33
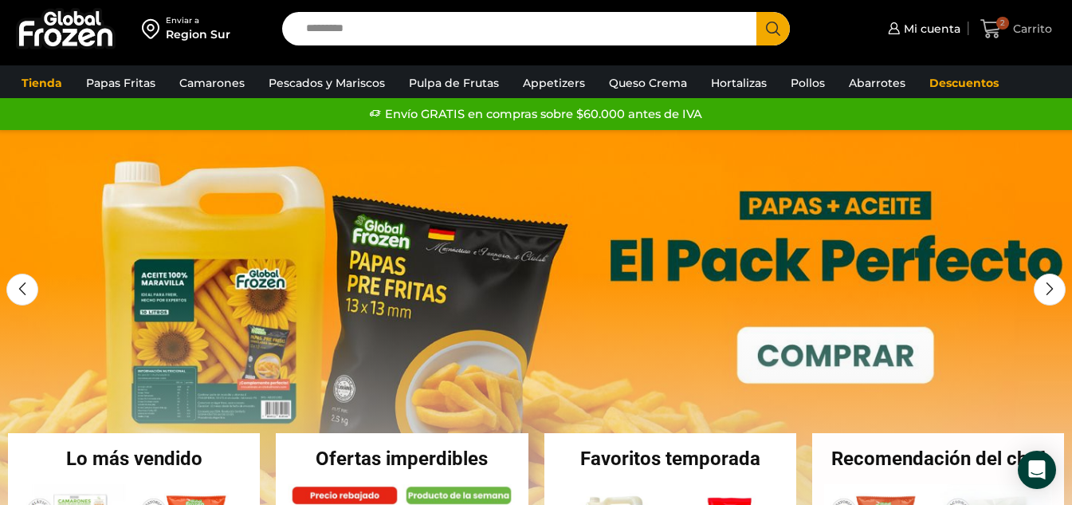
click at [988, 22] on icon at bounding box center [990, 28] width 21 height 19
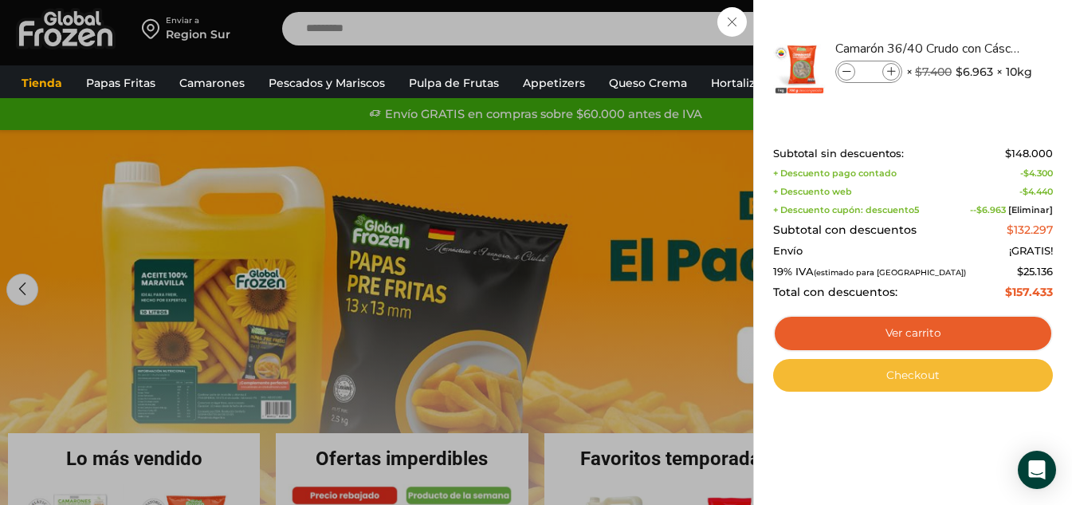
click at [882, 381] on link "Checkout" at bounding box center [913, 375] width 280 height 33
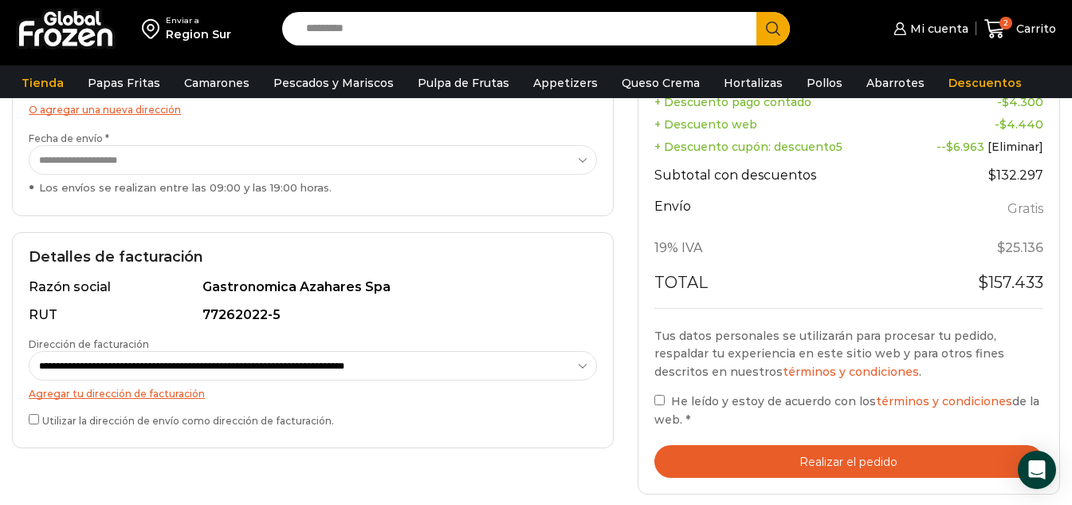
scroll to position [399, 0]
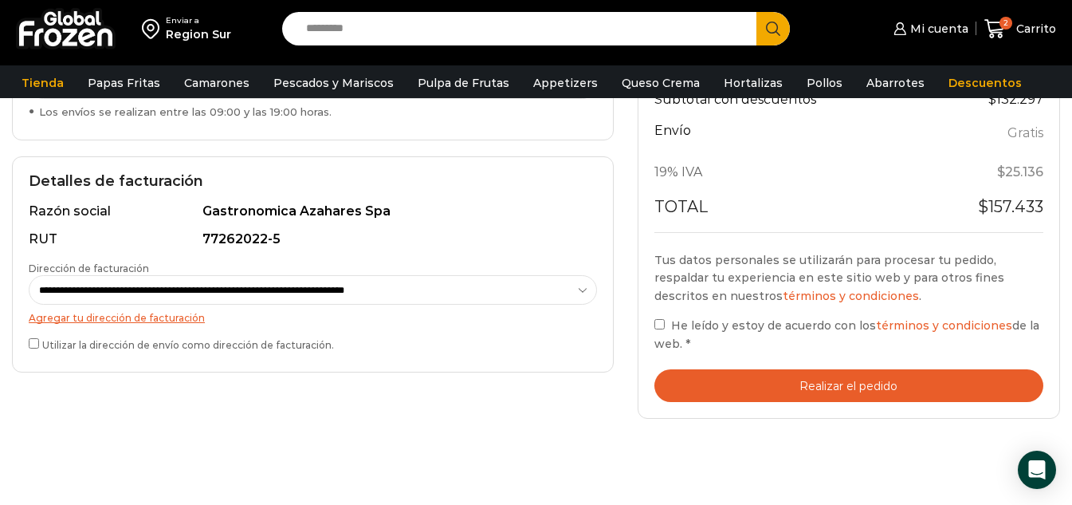
click at [827, 387] on button "Realizar el pedido" at bounding box center [848, 385] width 389 height 33
